Goal: Information Seeking & Learning: Learn about a topic

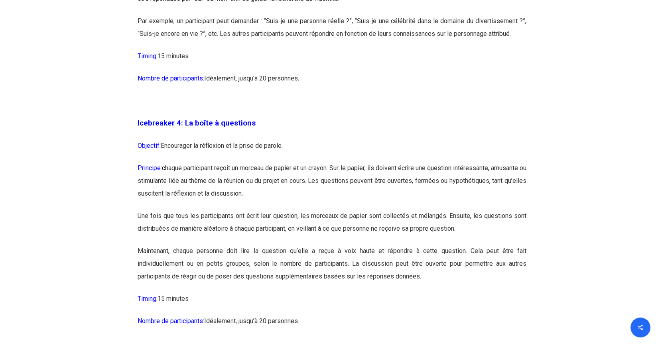
scroll to position [1156, 0]
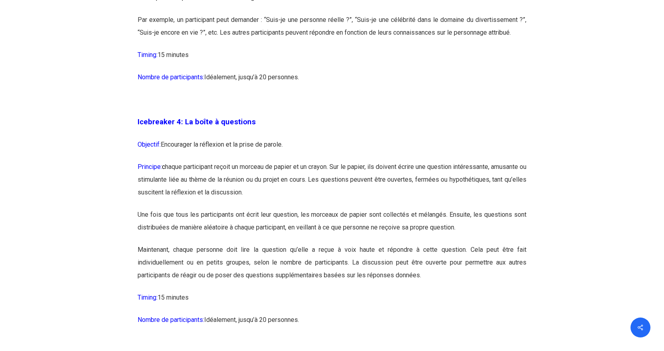
drag, startPoint x: 204, startPoint y: 295, endPoint x: 134, endPoint y: 146, distance: 165.0
click at [295, 287] on p "Maintenant, chaque personne doit lire la question qu’elle a reçue à voix haute …" at bounding box center [332, 268] width 389 height 48
drag, startPoint x: 136, startPoint y: 144, endPoint x: 207, endPoint y: 293, distance: 164.8
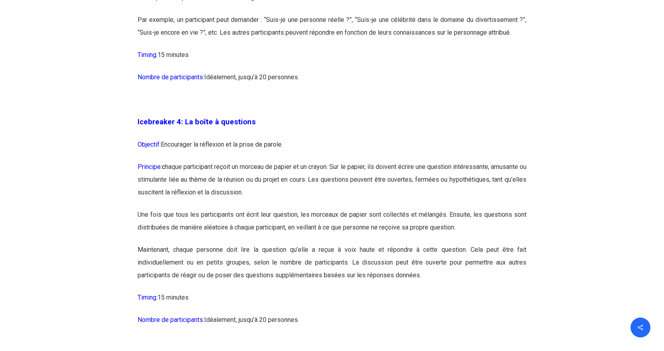
drag, startPoint x: 135, startPoint y: 118, endPoint x: 238, endPoint y: 296, distance: 205.6
copy div "Icebreaker 4: La boîte à questions Objectif: Encourager la réflexion et la pris…"
